Goal: Task Accomplishment & Management: Manage account settings

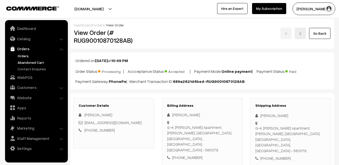
click at [23, 62] on link "Abandoned Cart" at bounding box center [41, 62] width 50 height 5
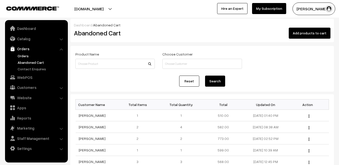
click at [22, 57] on link "Orders" at bounding box center [41, 55] width 50 height 5
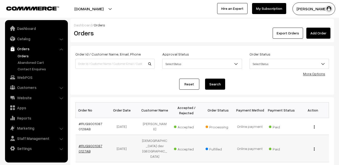
click at [88, 144] on link "#RUG90010870127AB" at bounding box center [91, 149] width 24 height 10
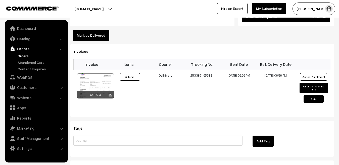
scroll to position [382, 0]
